Goal: Use online tool/utility: Utilize a website feature to perform a specific function

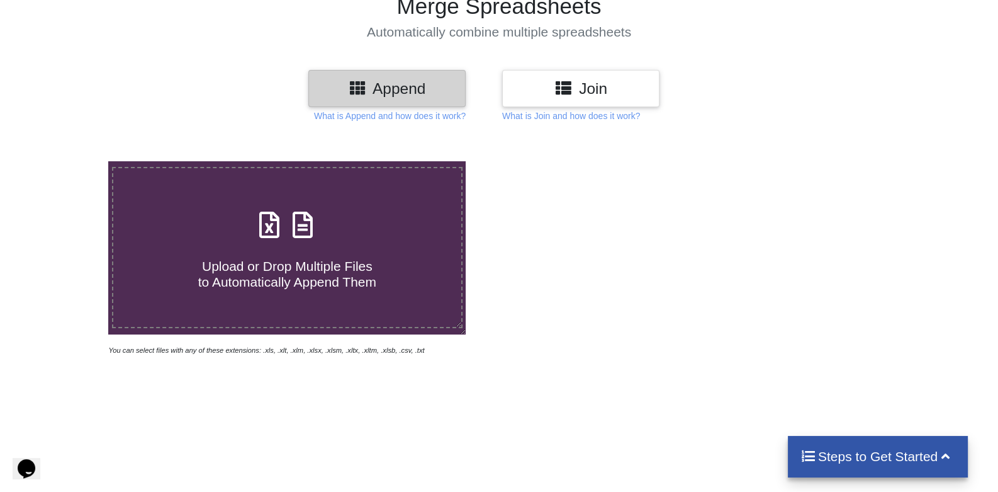
scroll to position [125, 0]
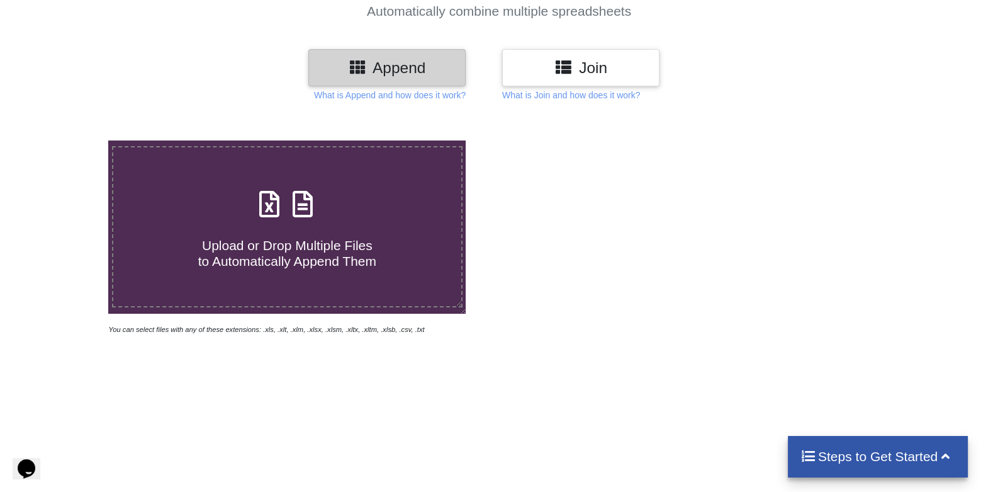
click at [274, 207] on icon at bounding box center [269, 197] width 31 height 26
click at [69, 140] on input "Upload or Drop Multiple Files to Automatically Append Them" at bounding box center [69, 140] width 0 height 0
type input "C:\fakepath\Job details (25).xlsx"
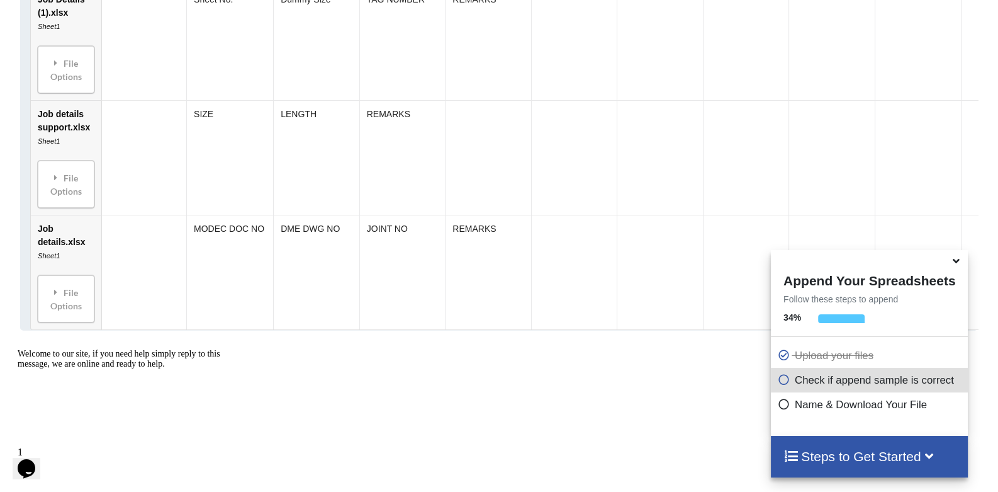
scroll to position [4042, 0]
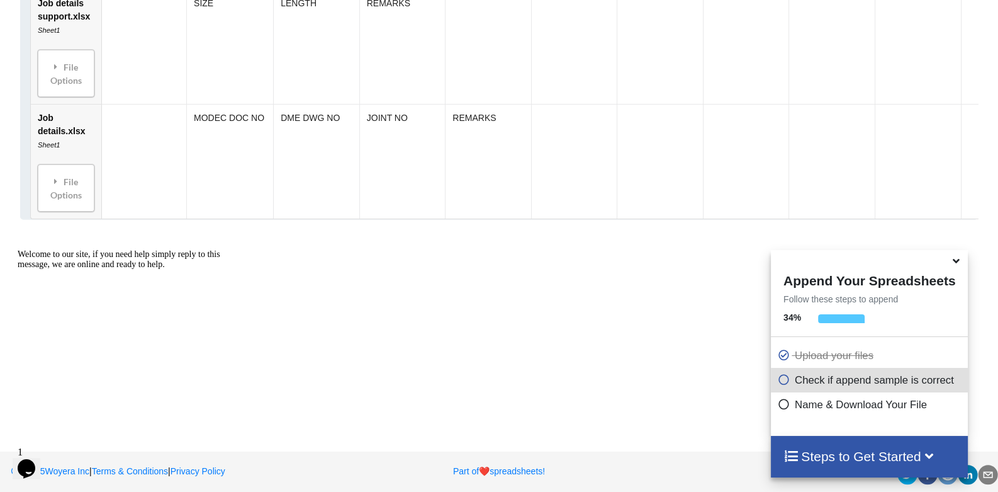
click at [779, 380] on icon at bounding box center [783, 377] width 13 height 11
click at [779, 407] on icon at bounding box center [783, 402] width 13 height 11
click at [958, 264] on icon at bounding box center [956, 258] width 13 height 11
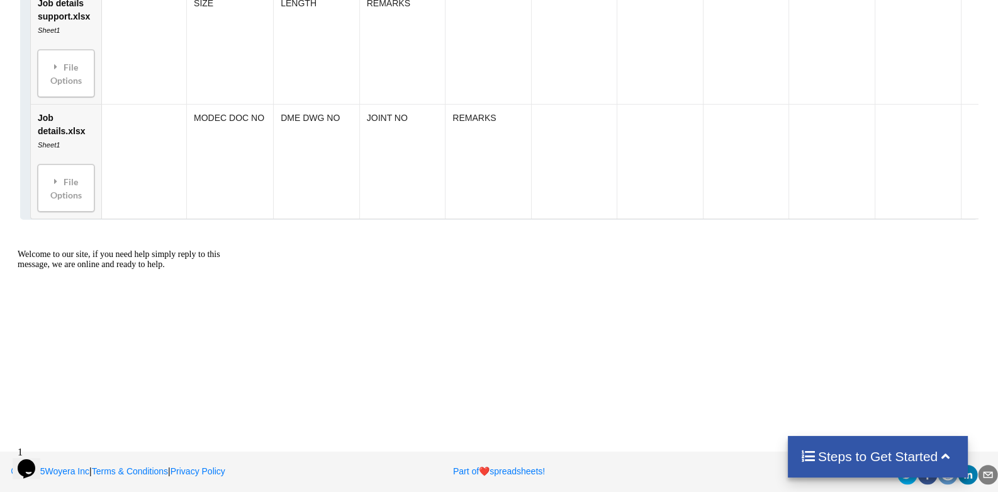
drag, startPoint x: 670, startPoint y: 341, endPoint x: 682, endPoint y: 340, distance: 11.4
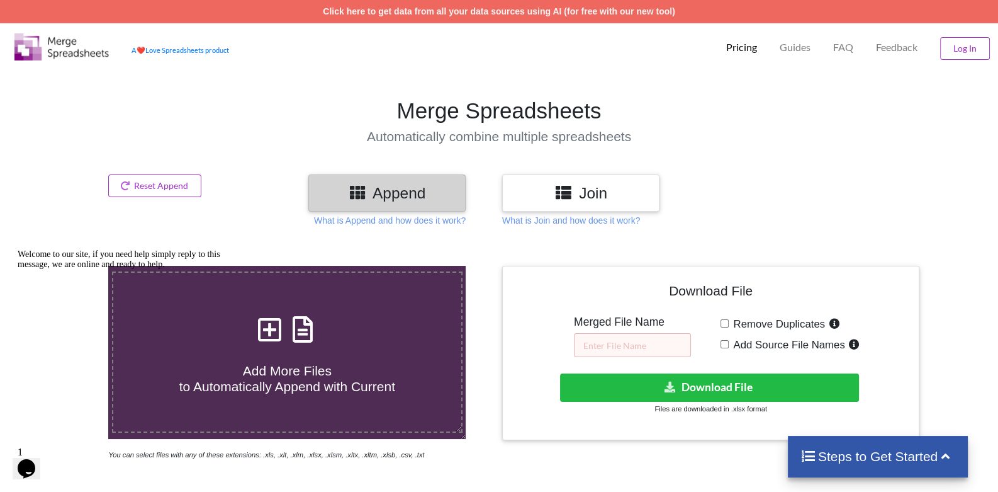
scroll to position [125, 0]
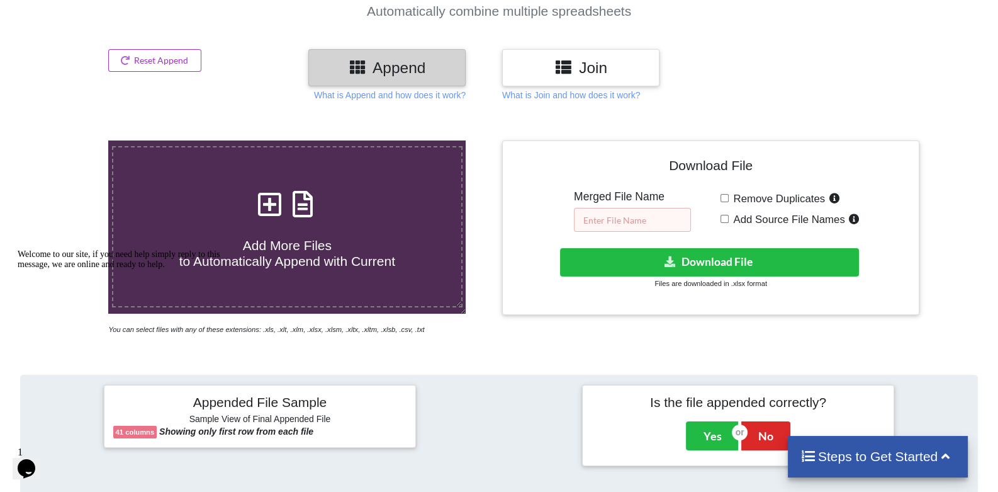
click at [626, 218] on input "text" at bounding box center [632, 220] width 117 height 24
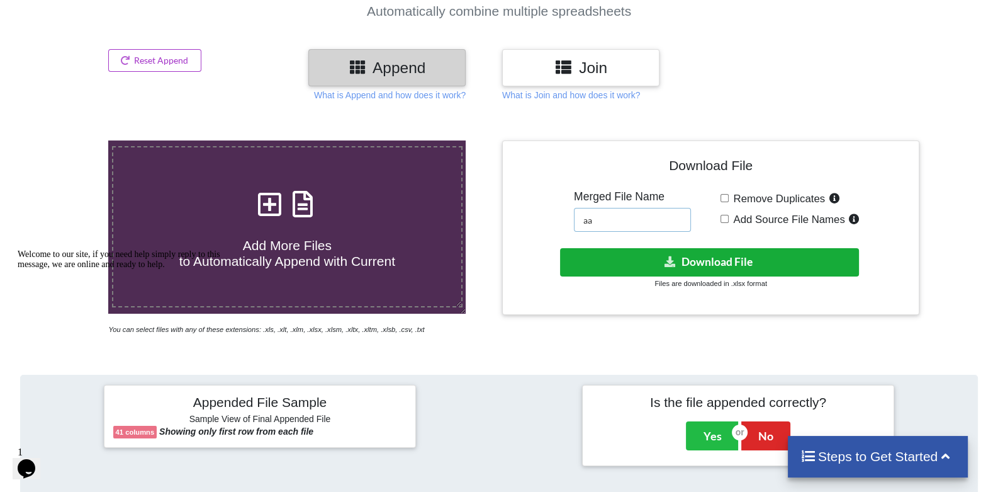
type input "aa"
click at [656, 261] on button "Download File" at bounding box center [709, 262] width 299 height 28
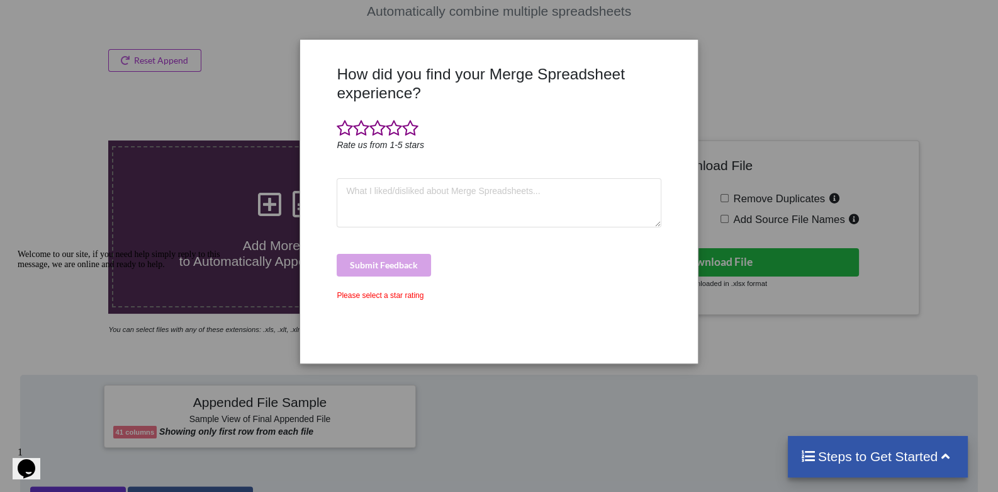
click at [768, 69] on div "How did you find your Merge Spreadsheet experience? Rate us from 1-5 stars Subm…" at bounding box center [499, 246] width 998 height 492
